Goal: Information Seeking & Learning: Learn about a topic

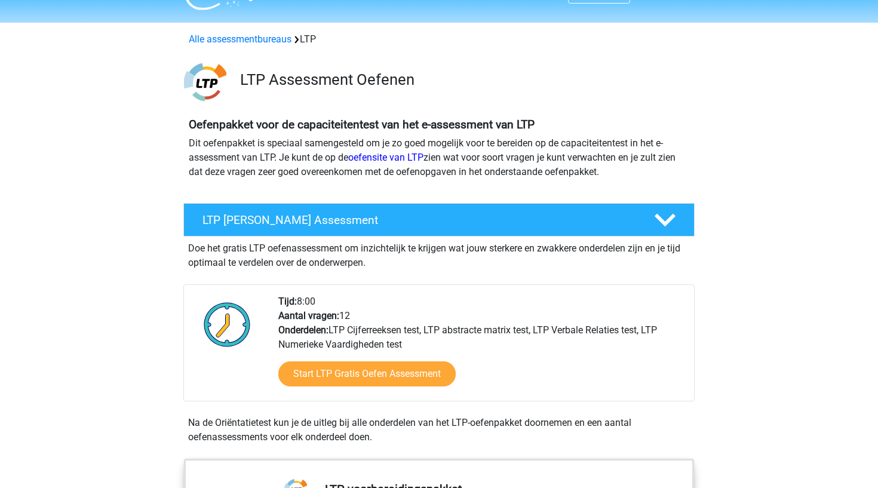
scroll to position [25, 0]
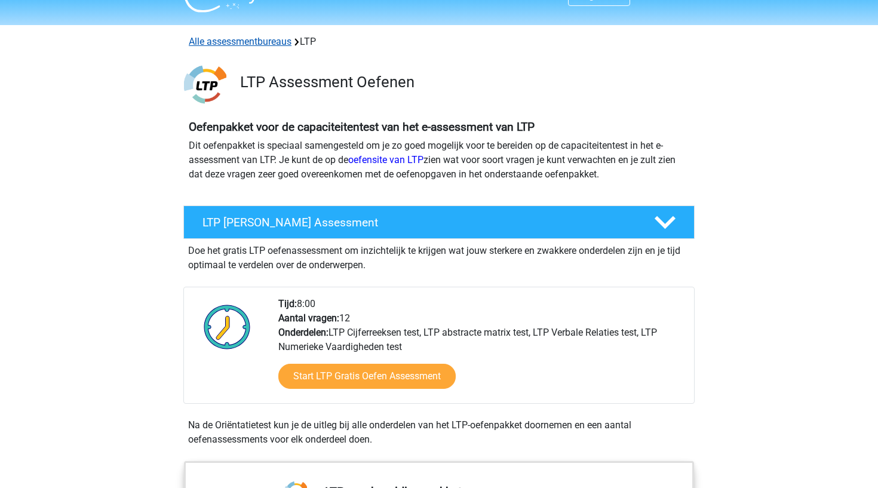
click at [274, 39] on link "Alle assessmentbureaus" at bounding box center [240, 41] width 103 height 11
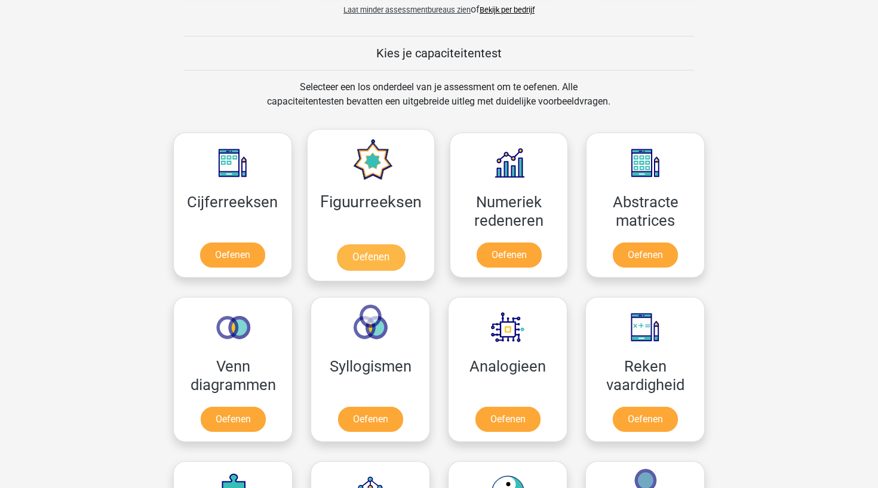
scroll to position [1031, 0]
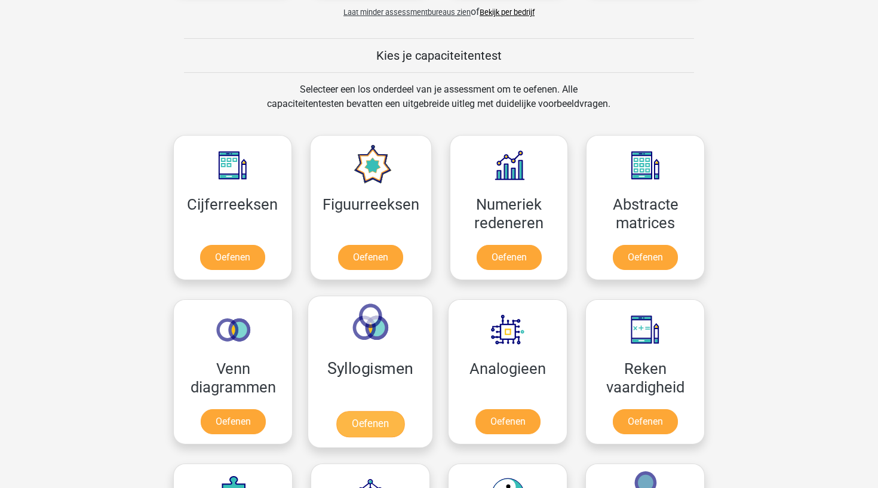
click at [377, 411] on link "Oefenen" at bounding box center [370, 424] width 68 height 26
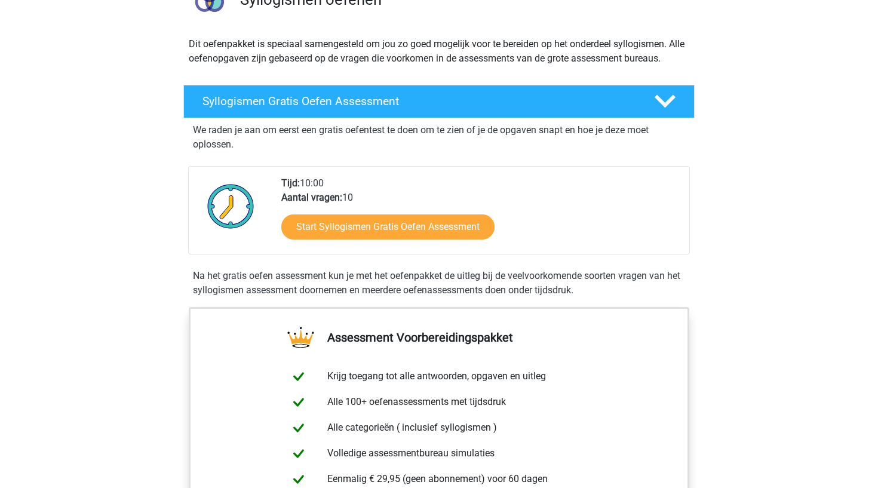
scroll to position [95, 0]
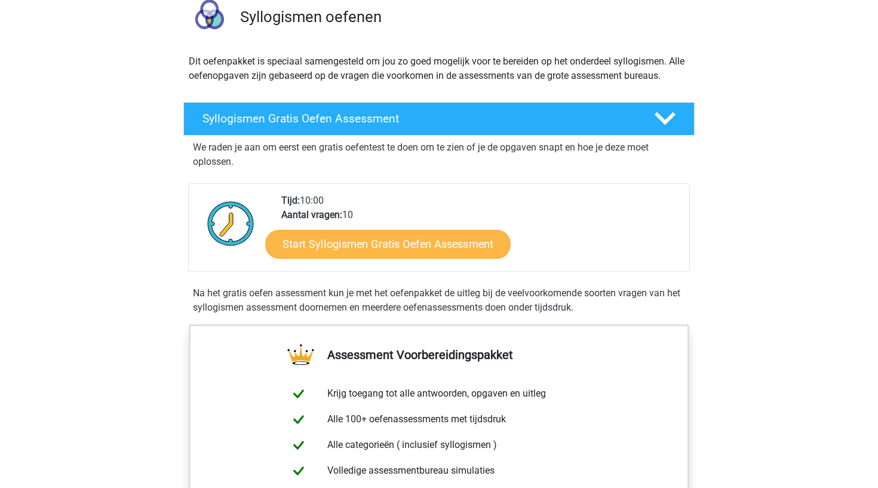
click at [443, 247] on link "Start Syllogismen Gratis Oefen Assessment" at bounding box center [389, 243] width 246 height 29
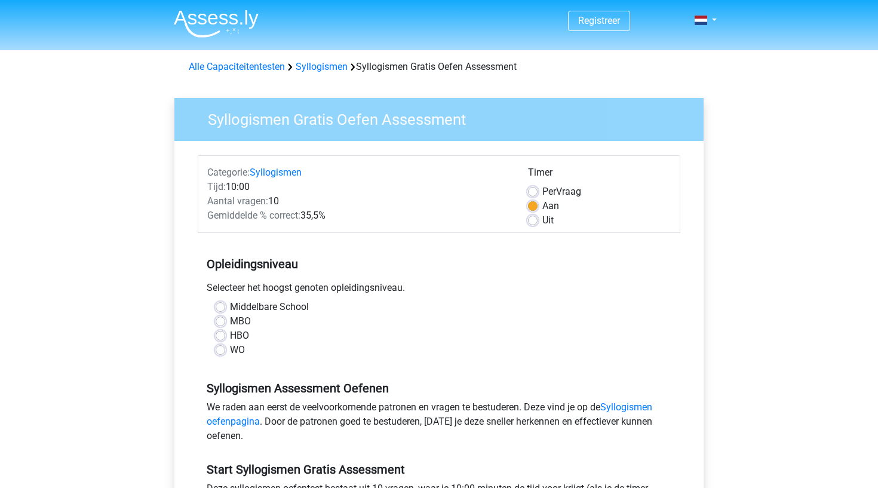
click at [230, 336] on label "HBO" at bounding box center [239, 336] width 19 height 14
click at [221, 336] on input "HBO" at bounding box center [221, 335] width 10 height 12
radio input "true"
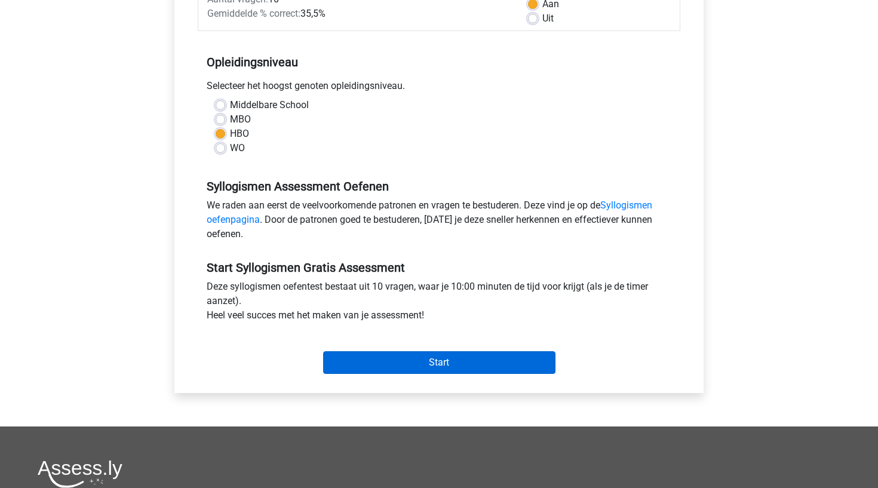
scroll to position [203, 0]
click at [398, 366] on input "Start" at bounding box center [439, 362] width 232 height 23
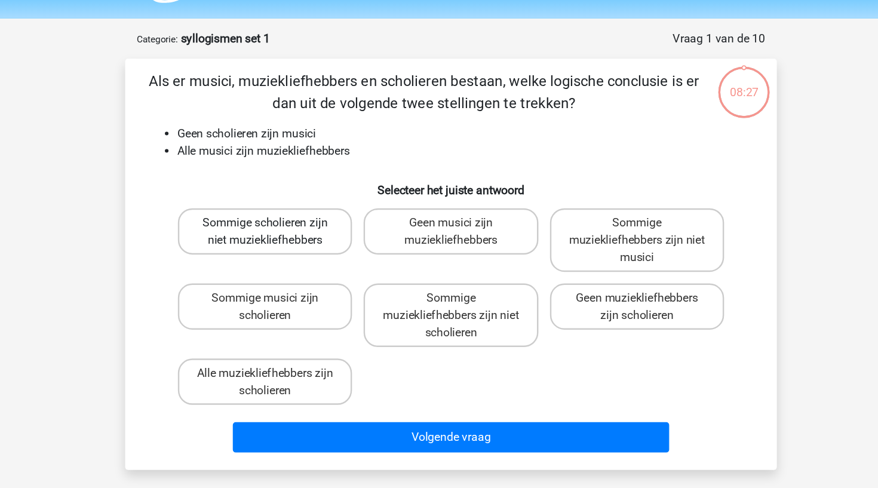
click at [260, 207] on label "Sommige scholieren zijn niet muziekliefhebbers" at bounding box center [285, 226] width 144 height 38
click at [286, 219] on input "Sommige scholieren zijn niet muziekliefhebbers" at bounding box center [290, 223] width 8 height 8
radio input "true"
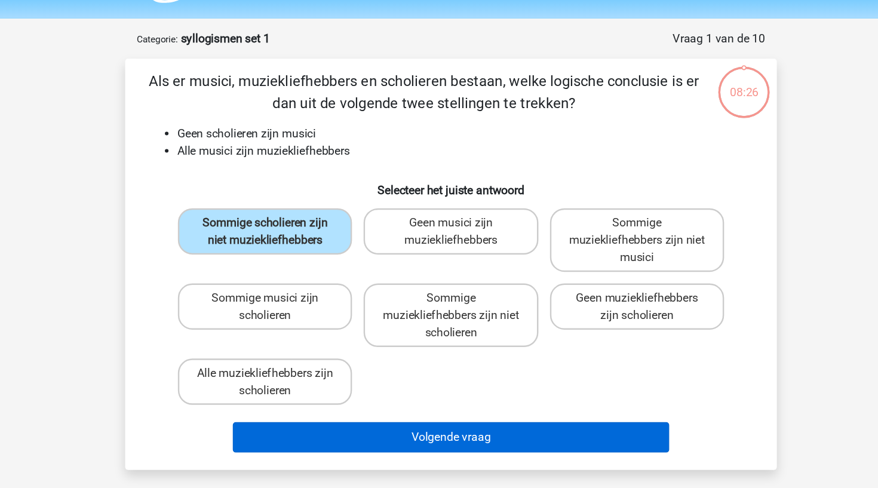
click at [366, 384] on button "Volgende vraag" at bounding box center [439, 396] width 361 height 25
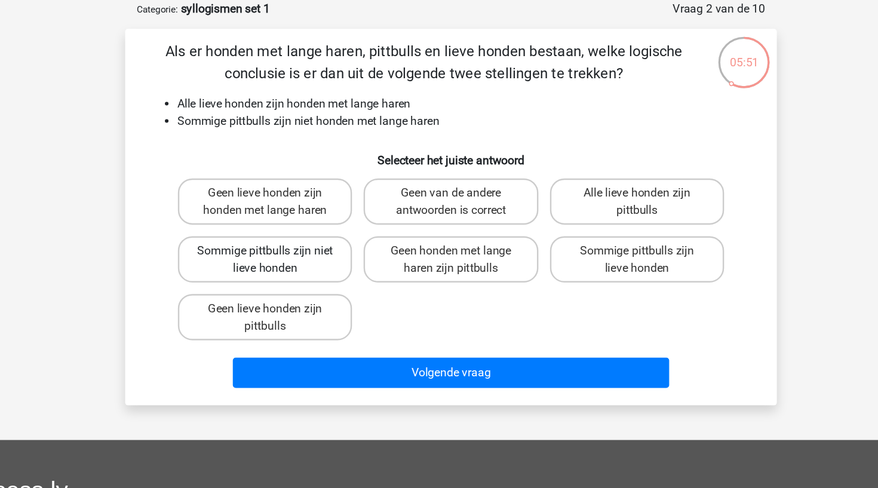
click at [252, 255] on label "Sommige pittbulls zijn niet lieve honden" at bounding box center [285, 274] width 144 height 38
click at [286, 267] on input "Sommige pittbulls zijn niet lieve honden" at bounding box center [290, 271] width 8 height 8
radio input "true"
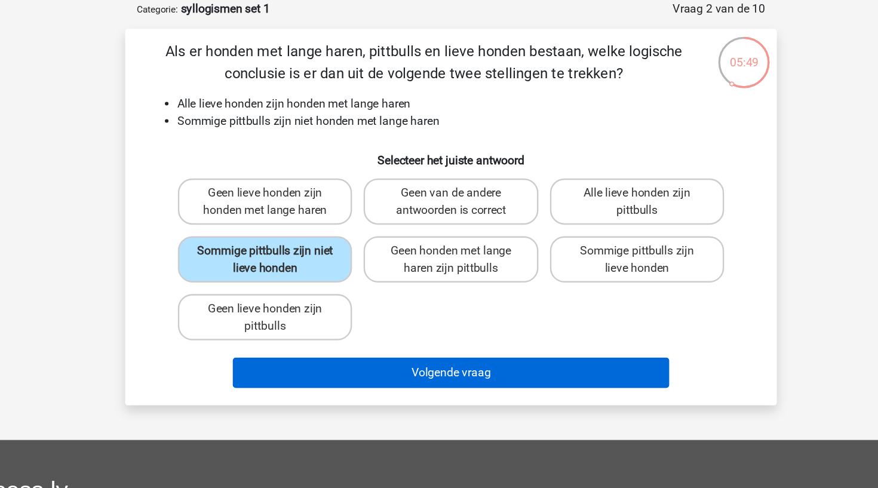
click at [324, 355] on button "Volgende vraag" at bounding box center [439, 367] width 361 height 25
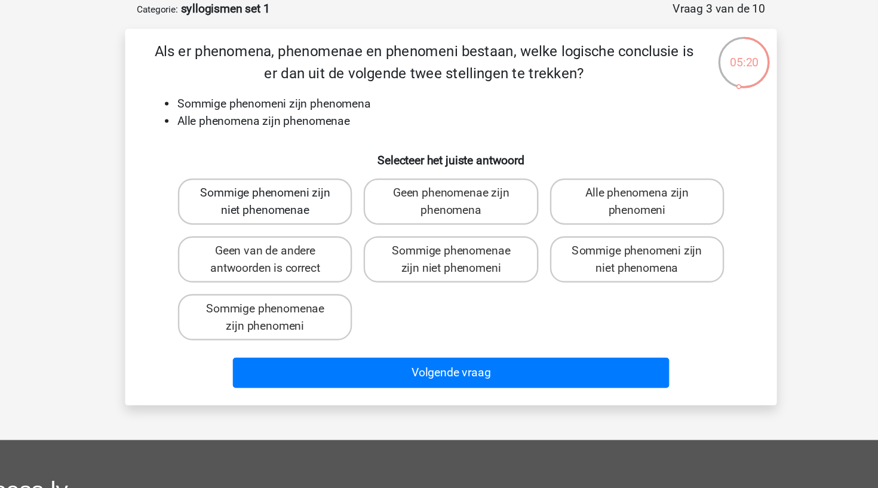
click at [252, 207] on label "Sommige phenomeni zijn niet phenomenae" at bounding box center [285, 226] width 144 height 38
click at [286, 219] on input "Sommige phenomeni zijn niet phenomenae" at bounding box center [290, 223] width 8 height 8
radio input "true"
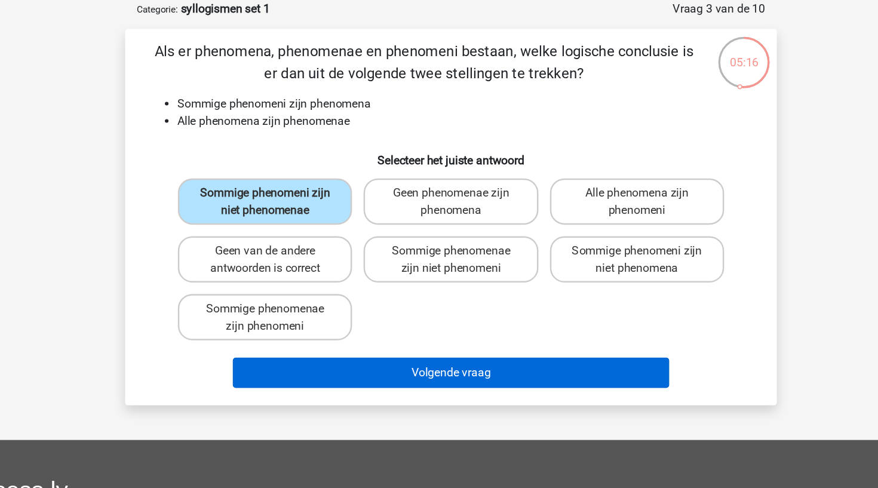
click at [324, 355] on button "Volgende vraag" at bounding box center [439, 367] width 361 height 25
